Goal: Task Accomplishment & Management: Complete application form

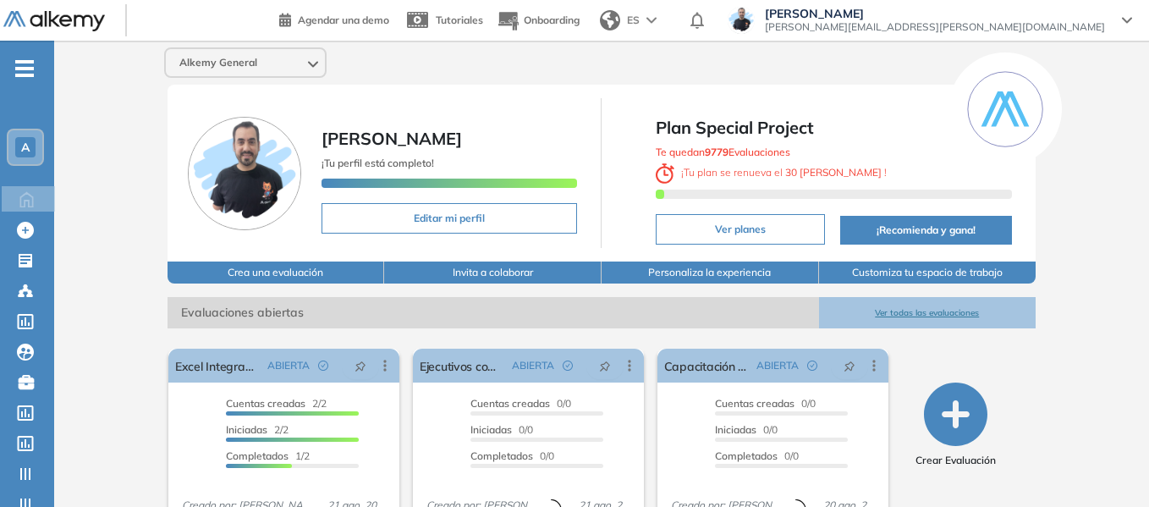
click at [30, 69] on icon "-" at bounding box center [24, 68] width 19 height 3
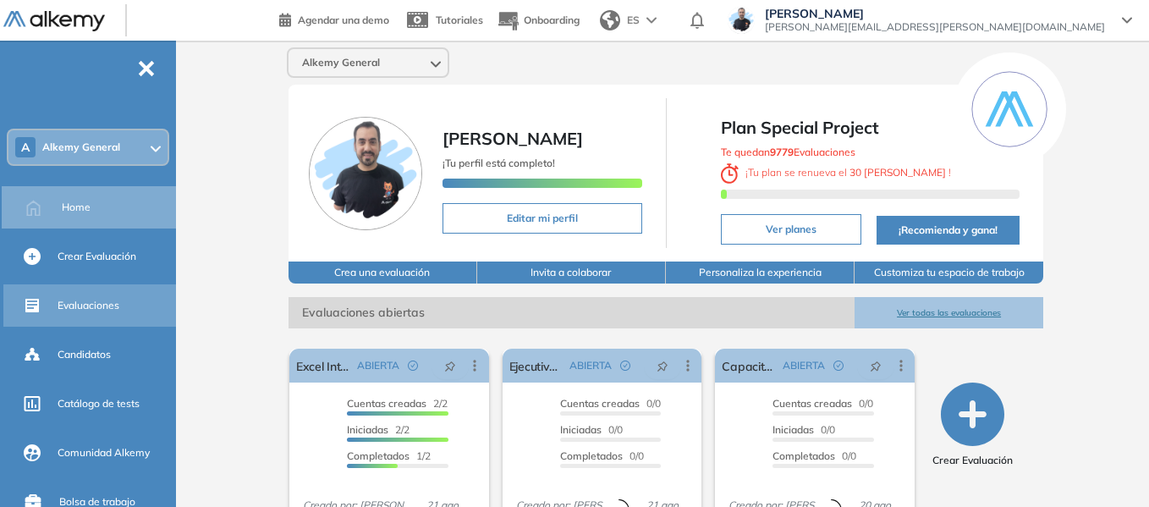
click at [88, 313] on div "Evaluaciones" at bounding box center [115, 305] width 115 height 29
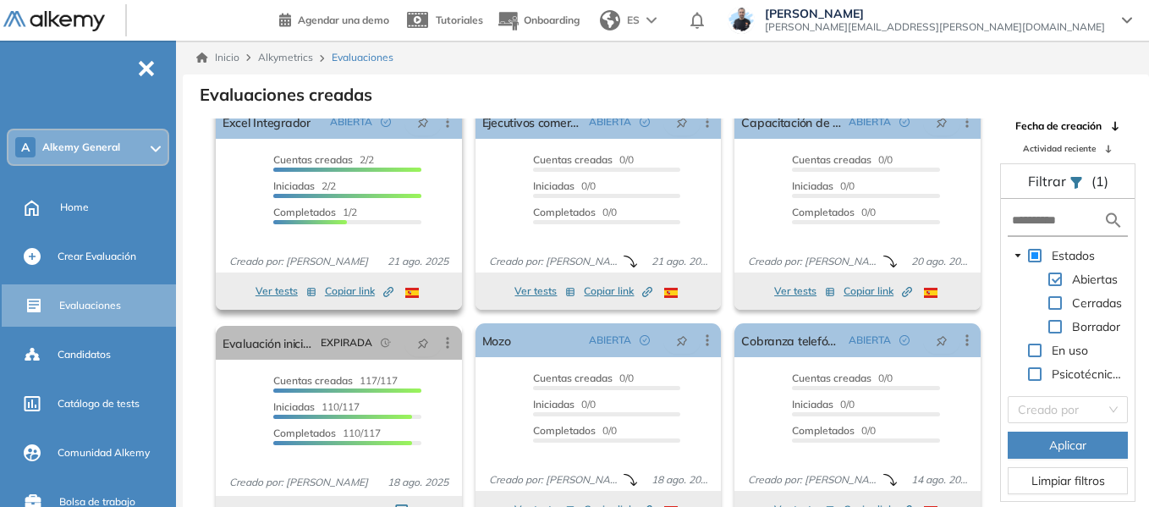
scroll to position [31, 0]
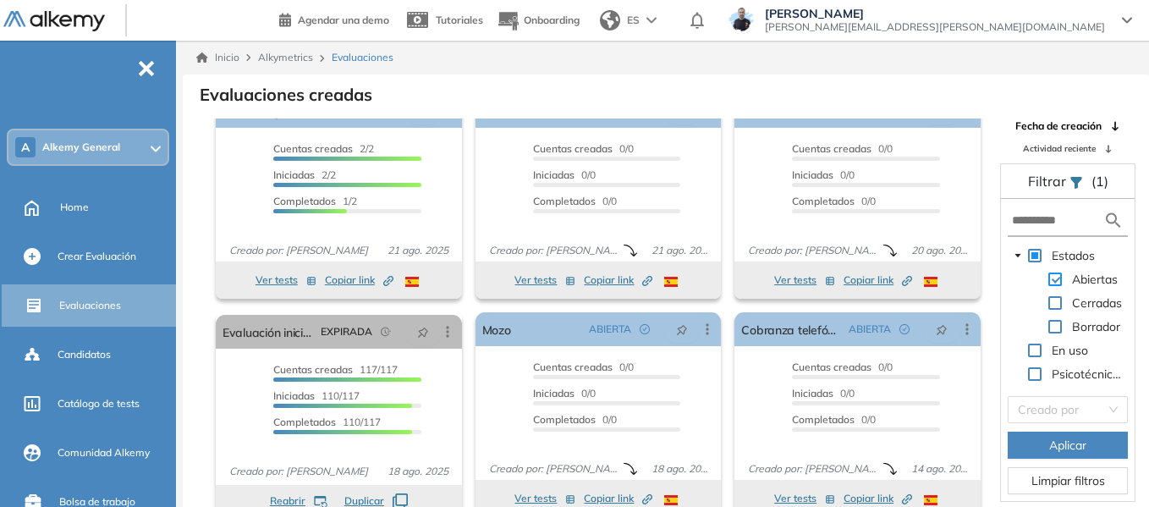
click at [1057, 277] on span at bounding box center [1056, 280] width 14 height 14
click at [1058, 326] on span at bounding box center [1056, 327] width 14 height 14
click at [1050, 447] on span "Aplicar" at bounding box center [1068, 445] width 37 height 19
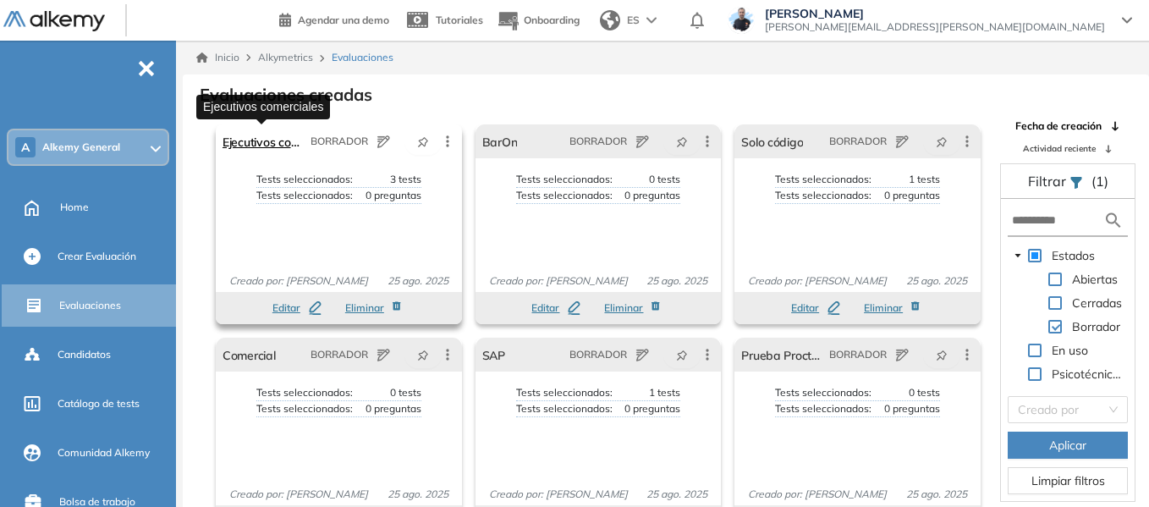
click at [272, 134] on link "Ejecutivos comerciales" at bounding box center [263, 141] width 81 height 34
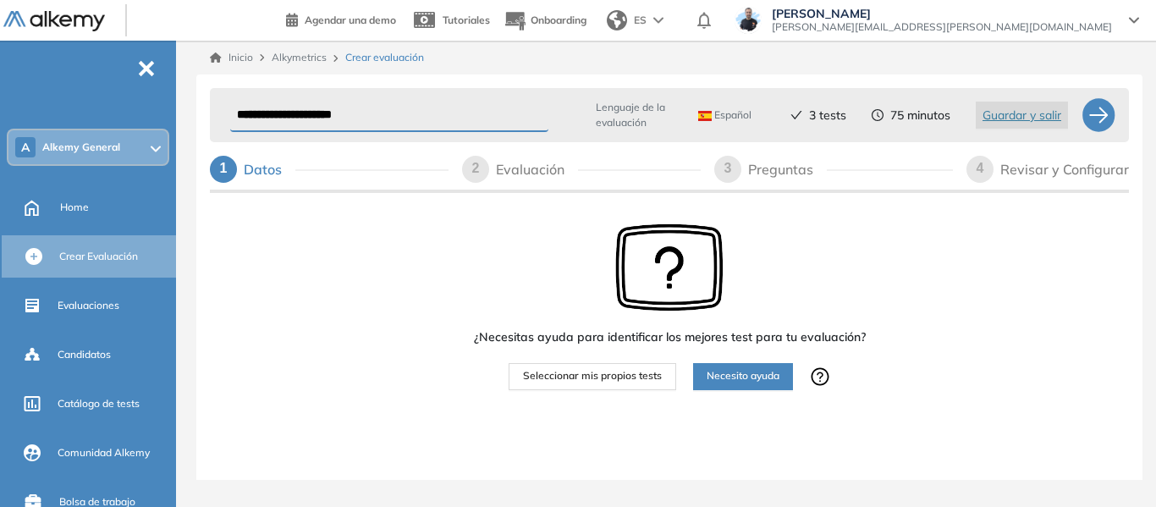
click at [1021, 173] on div "Revisar y Configurar" at bounding box center [1064, 169] width 129 height 27
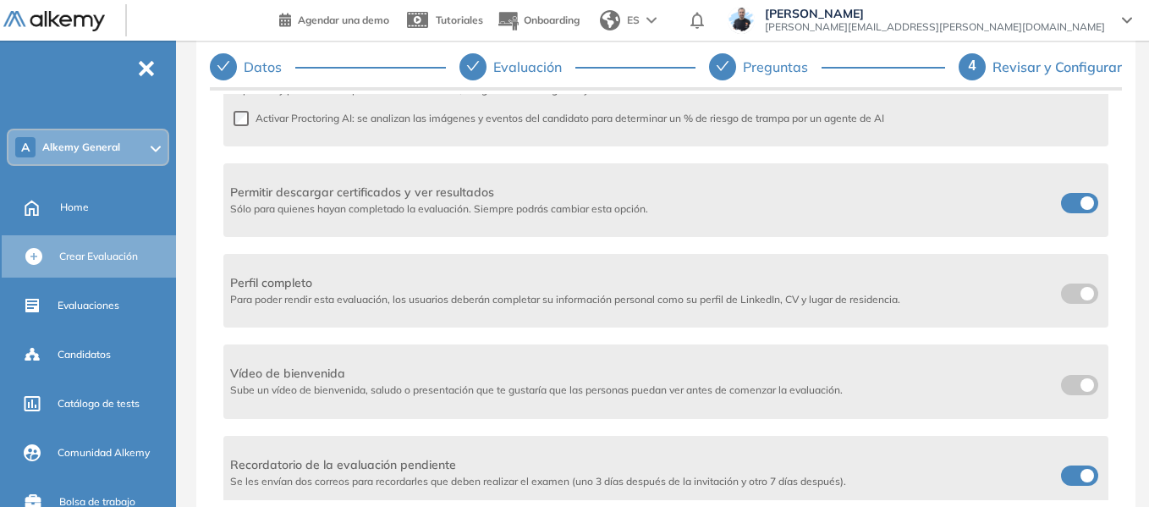
scroll to position [632, 0]
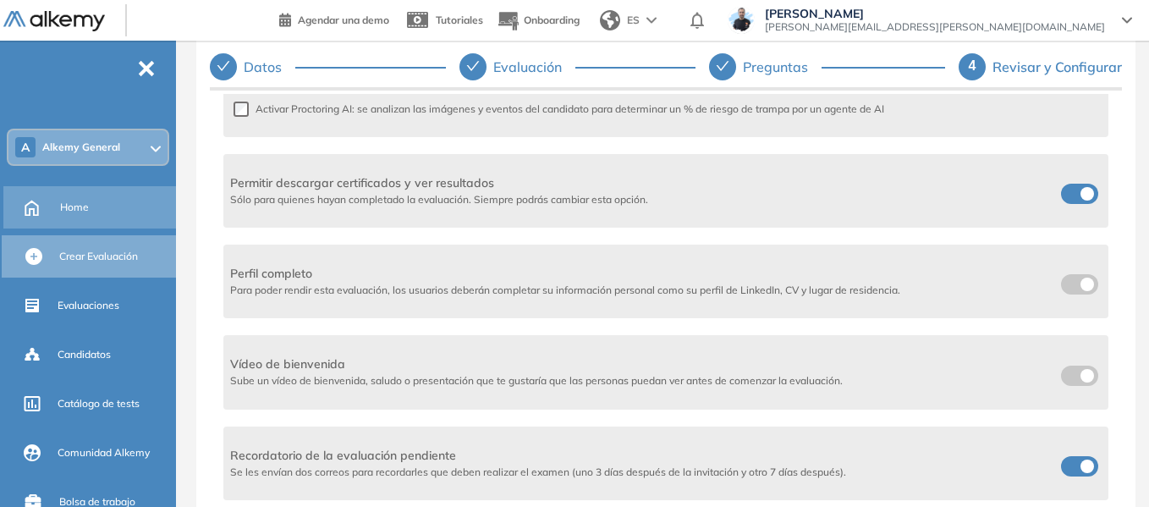
click at [84, 203] on span "Home" at bounding box center [74, 207] width 29 height 15
